Goal: Task Accomplishment & Management: Check status

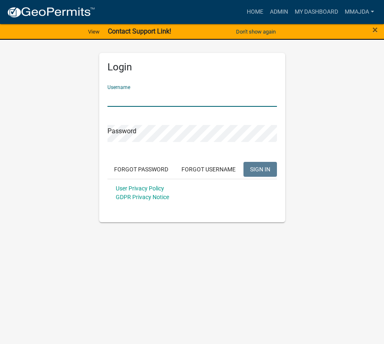
click at [119, 95] on input "Username" at bounding box center [193, 98] width 170 height 17
type input "mmajda"
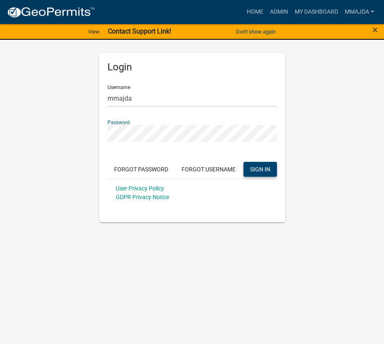
click at [251, 169] on span "SIGN IN" at bounding box center [260, 168] width 20 height 7
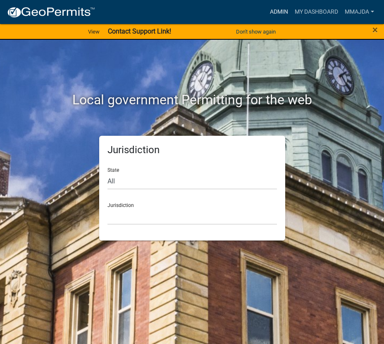
click at [280, 12] on link "Admin" at bounding box center [279, 12] width 25 height 16
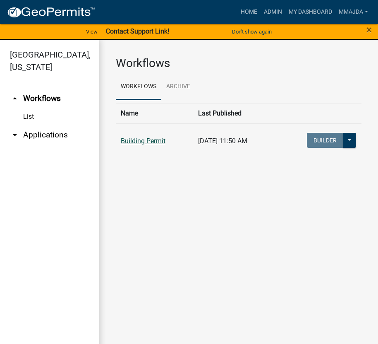
click at [141, 141] on link "Building Permit" at bounding box center [143, 141] width 45 height 8
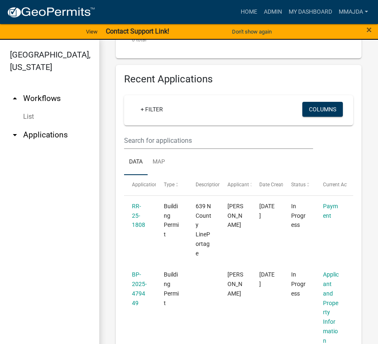
scroll to position [372, 0]
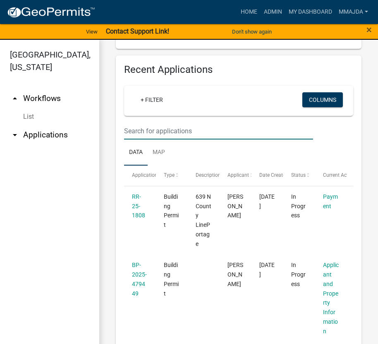
click at [138, 131] on input "text" at bounding box center [218, 130] width 189 height 17
type input "25-339"
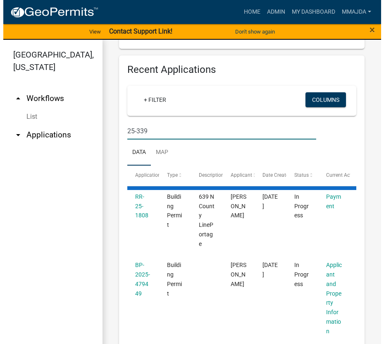
scroll to position [312, 0]
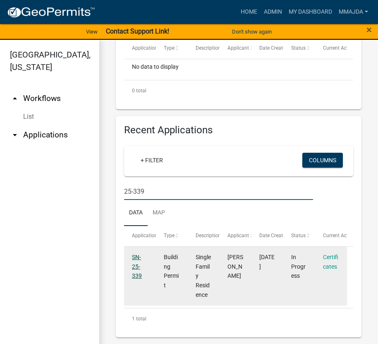
click at [133, 268] on link "SN-25-339" at bounding box center [137, 267] width 10 height 26
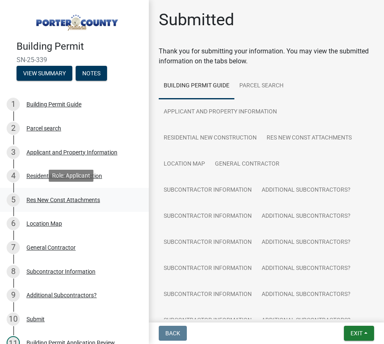
click at [44, 200] on div "Res New Const Attachments" at bounding box center [63, 200] width 74 height 6
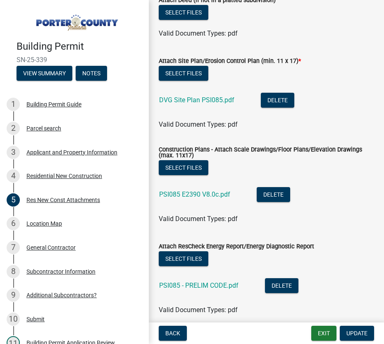
scroll to position [83, 0]
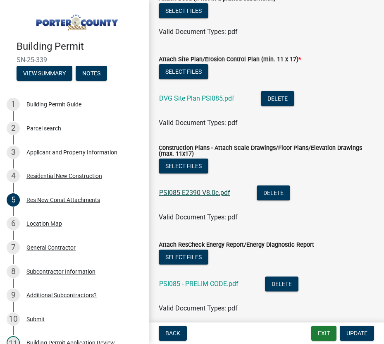
click at [180, 192] on link "PSI085 E2390 V8.0c.pdf" at bounding box center [194, 193] width 71 height 8
